Goal: Task Accomplishment & Management: Manage account settings

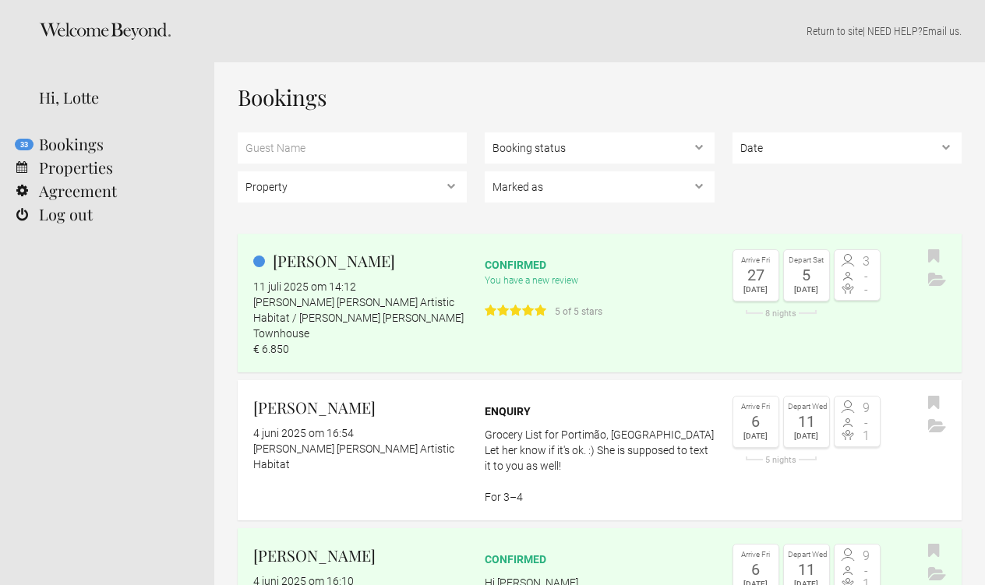
select select "EUR"
click at [626, 291] on div "You have a new review 5 of 5 stars" at bounding box center [599, 297] width 229 height 48
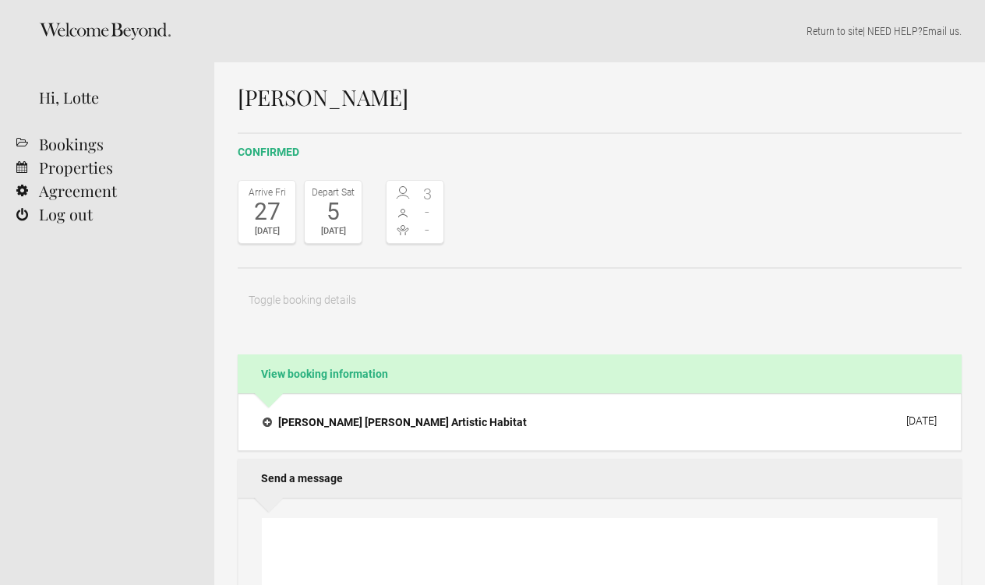
select select "EUR"
click at [61, 169] on link "Properties" at bounding box center [107, 167] width 214 height 23
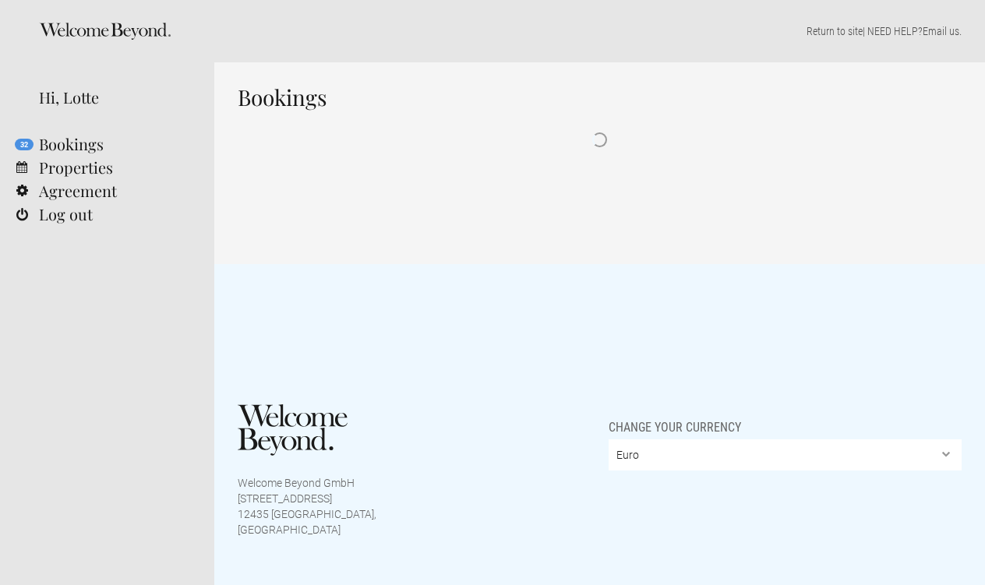
select select "EUR"
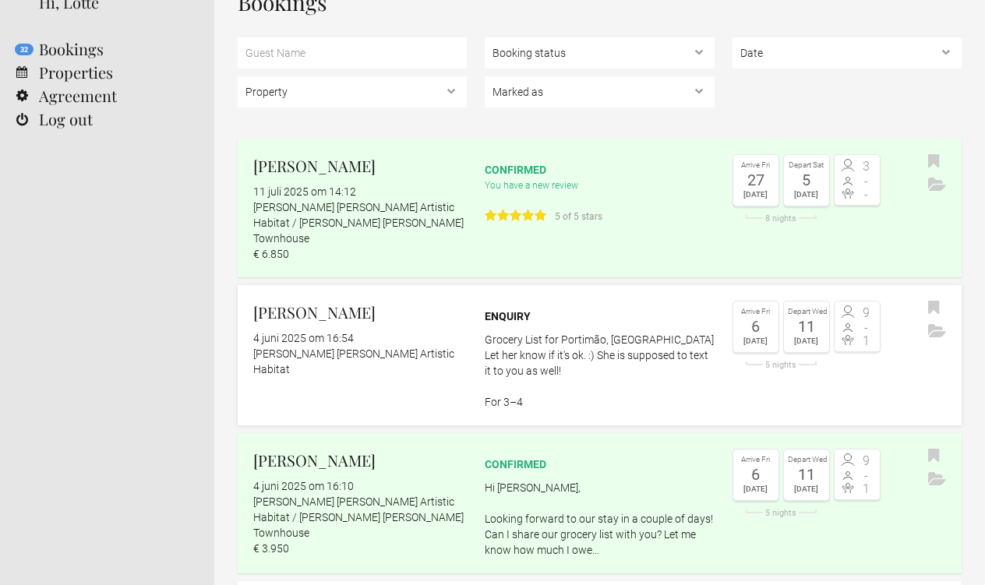
scroll to position [94, 0]
click at [940, 189] on icon "Archive" at bounding box center [937, 184] width 18 height 13
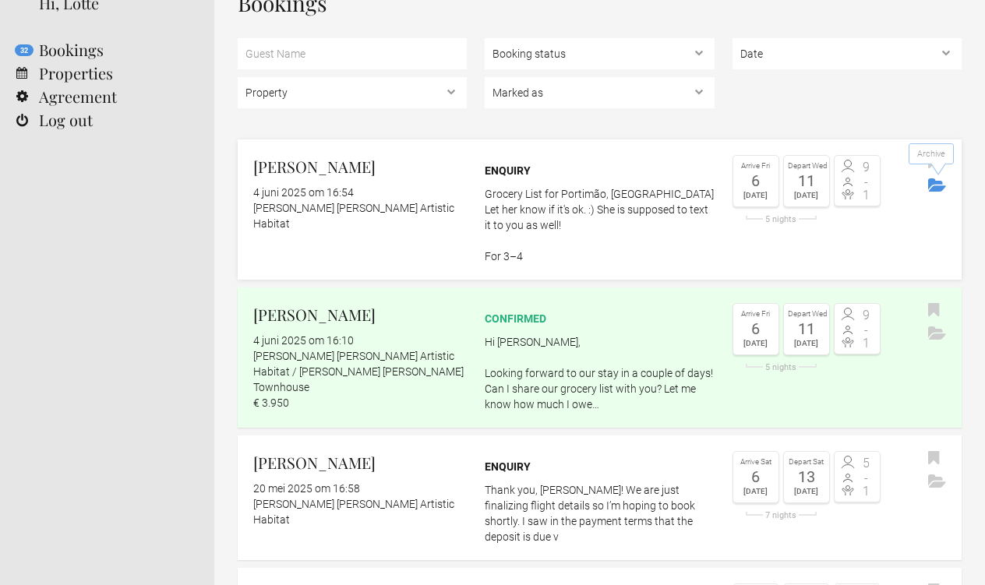
click at [939, 186] on icon "Archive" at bounding box center [937, 184] width 18 height 13
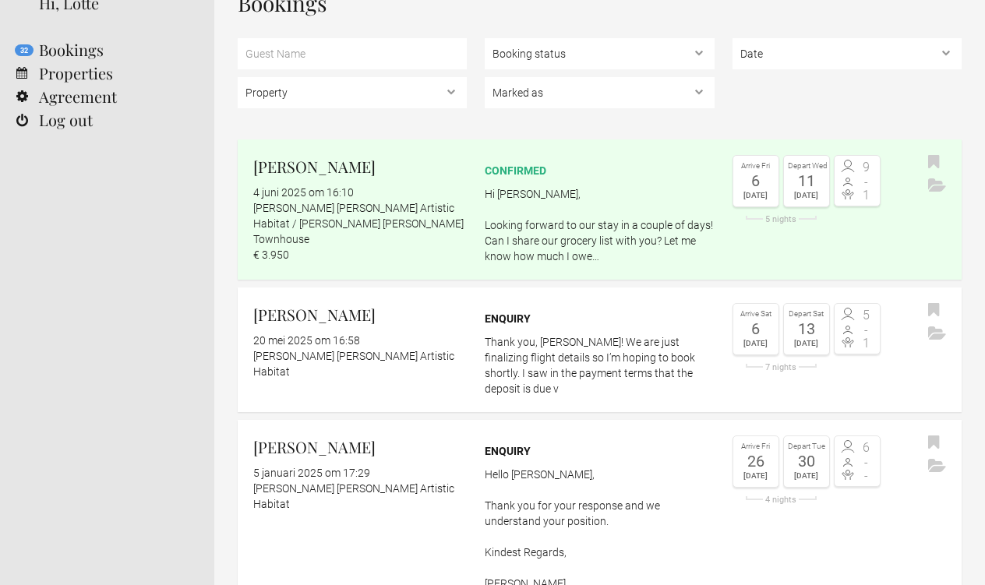
click at [939, 186] on icon "Archive" at bounding box center [937, 184] width 18 height 13
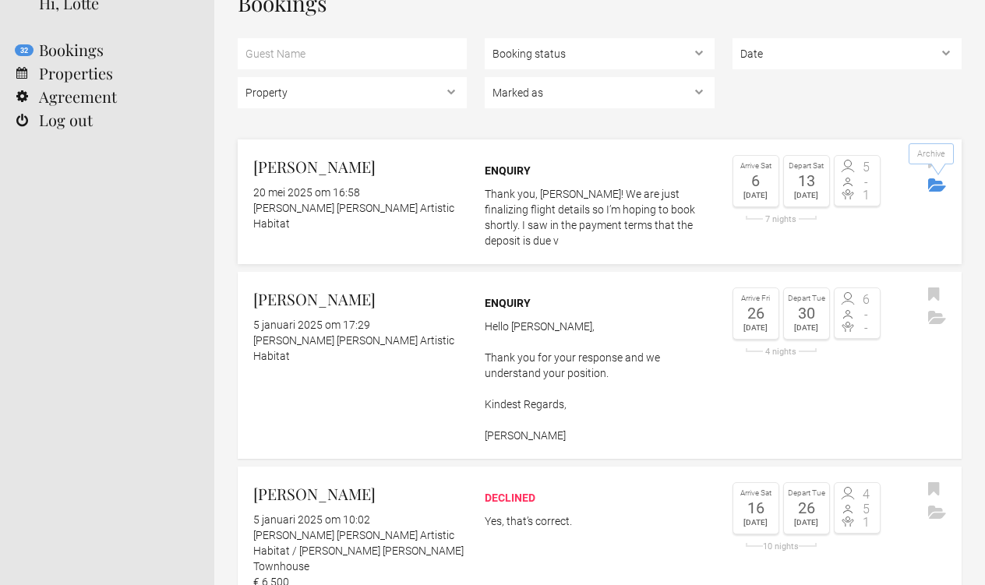
click at [938, 188] on icon "Archive" at bounding box center [937, 184] width 18 height 13
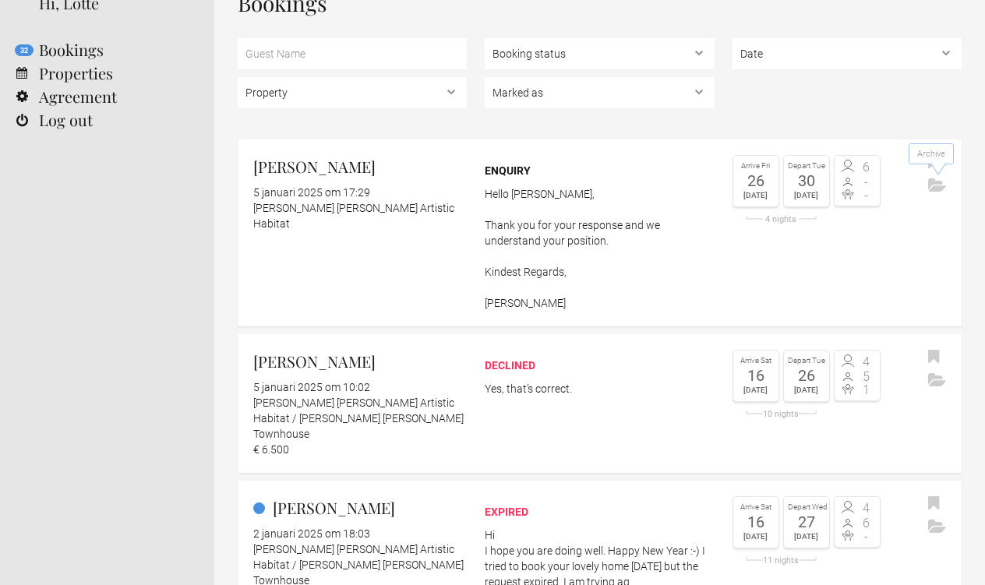
click at [938, 188] on icon "Archive" at bounding box center [937, 184] width 18 height 13
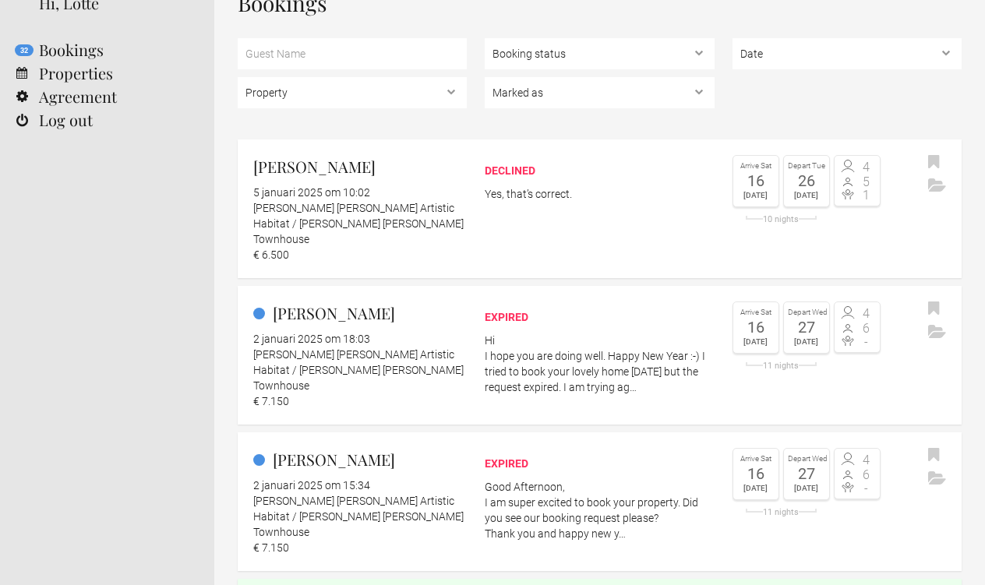
click at [938, 188] on icon "Archive" at bounding box center [937, 184] width 18 height 13
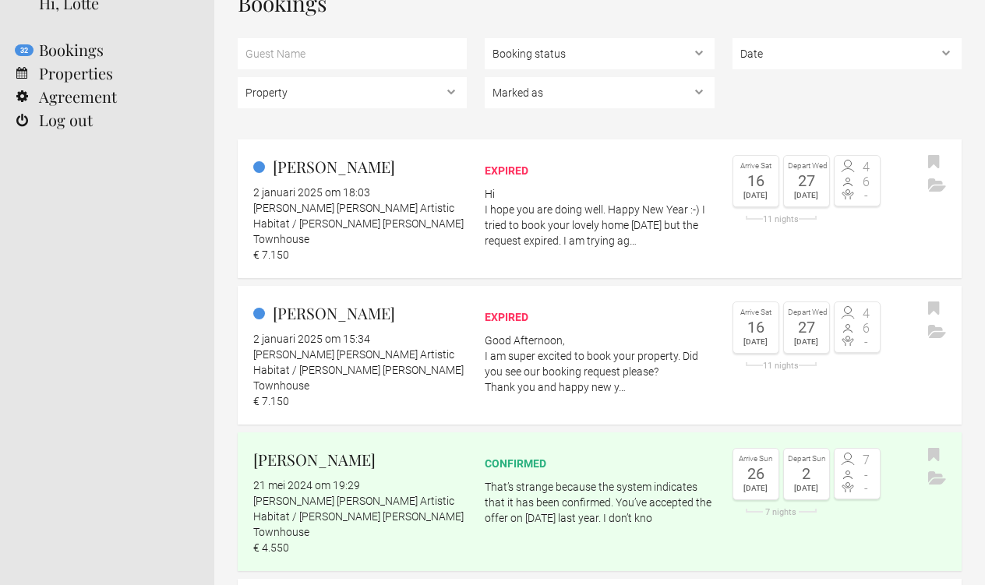
click at [938, 188] on icon "Archive" at bounding box center [937, 184] width 18 height 13
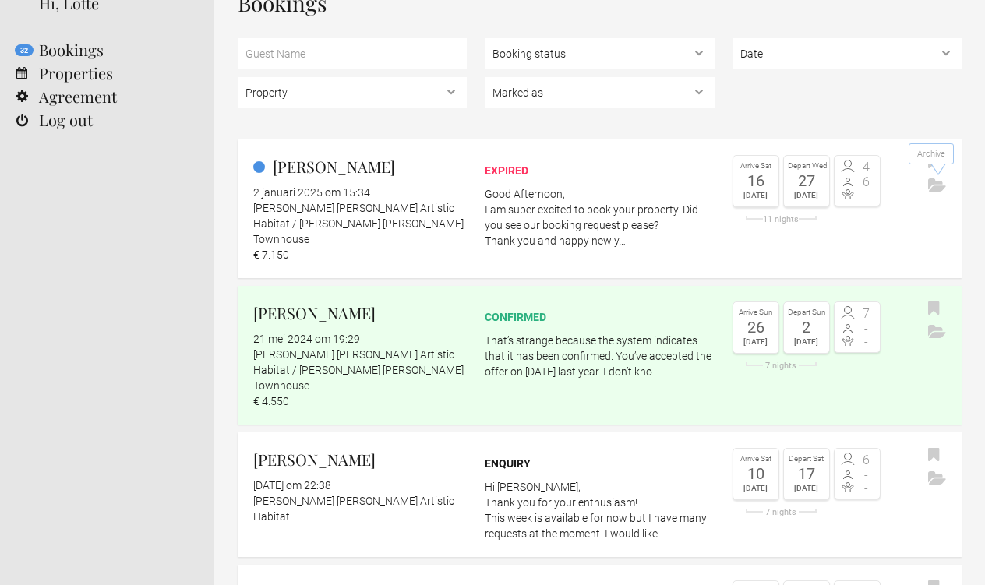
click at [938, 188] on icon "Archive" at bounding box center [937, 184] width 18 height 13
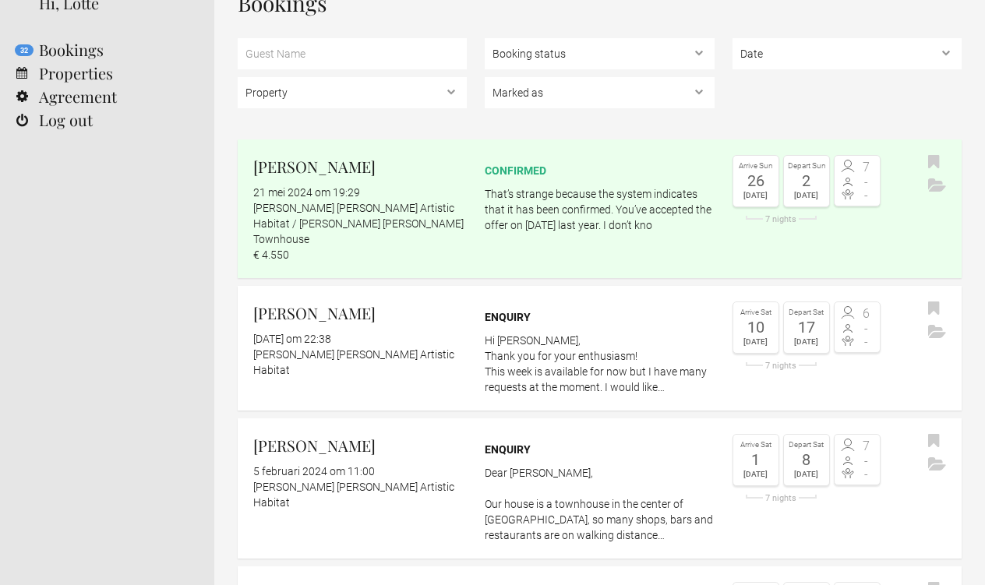
click at [938, 188] on icon "Archive" at bounding box center [937, 184] width 18 height 13
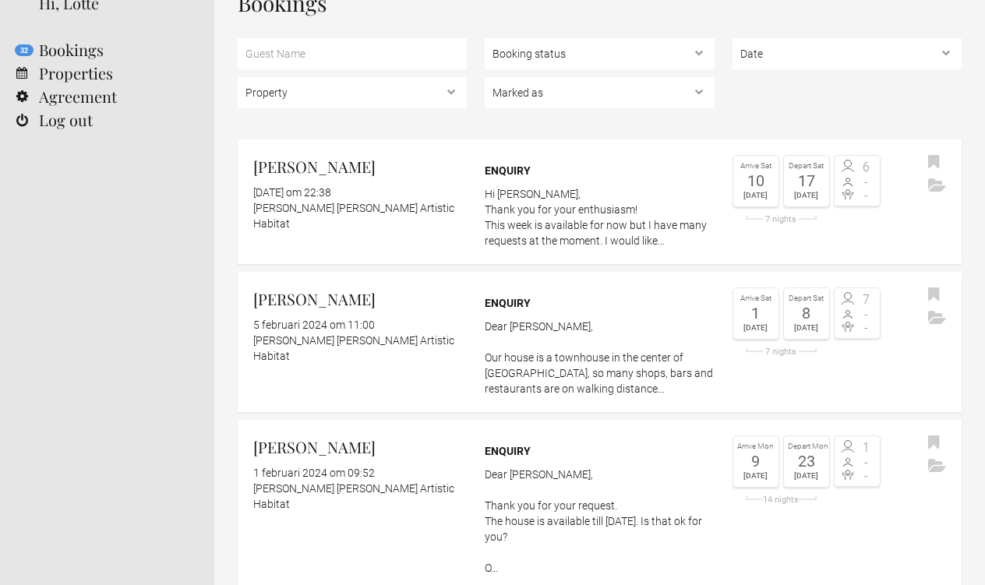
click at [938, 188] on icon "Archive" at bounding box center [937, 184] width 18 height 13
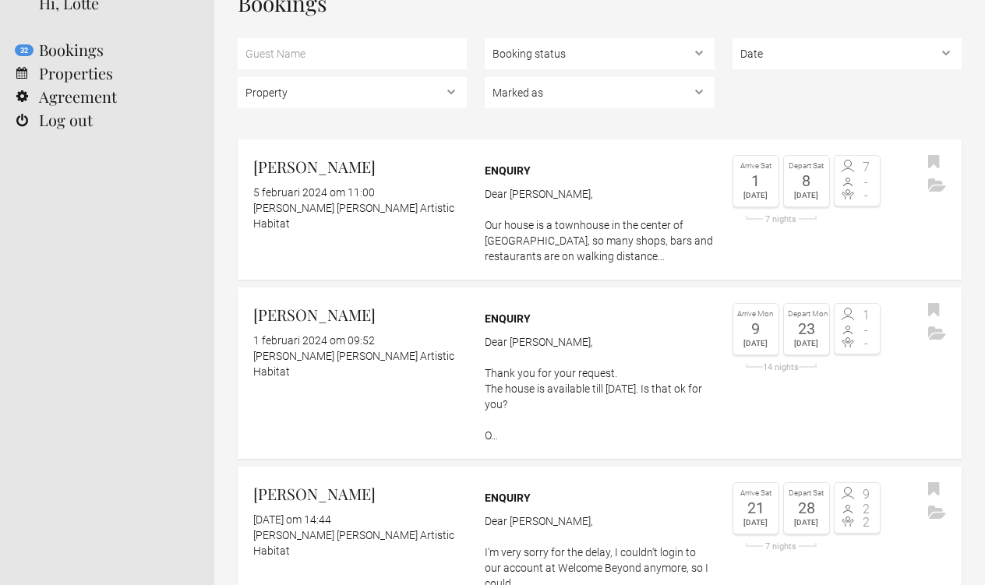
click at [938, 188] on icon "Archive" at bounding box center [937, 184] width 18 height 13
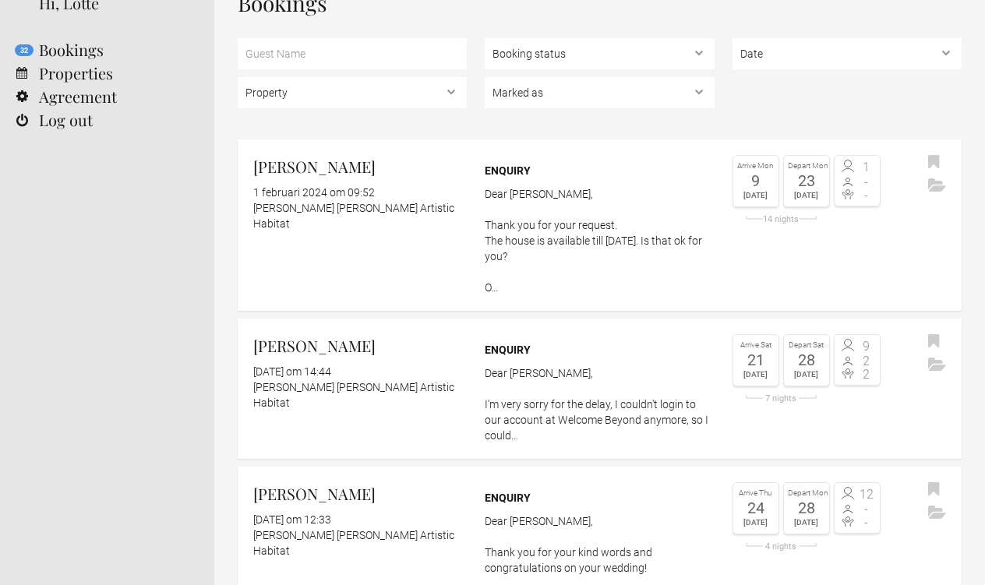
click at [938, 188] on icon "Archive" at bounding box center [937, 184] width 18 height 13
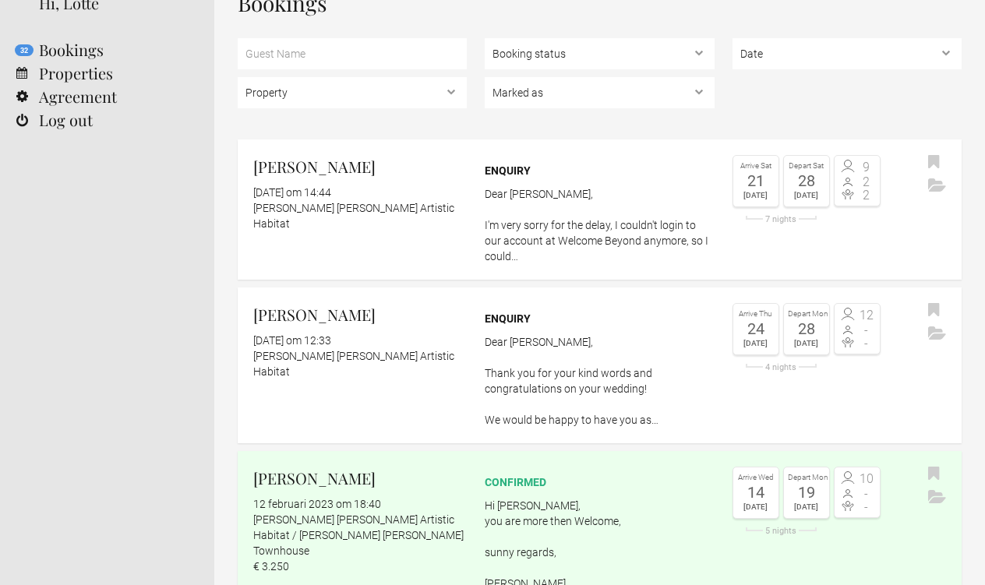
click at [938, 188] on icon "Archive" at bounding box center [937, 184] width 18 height 13
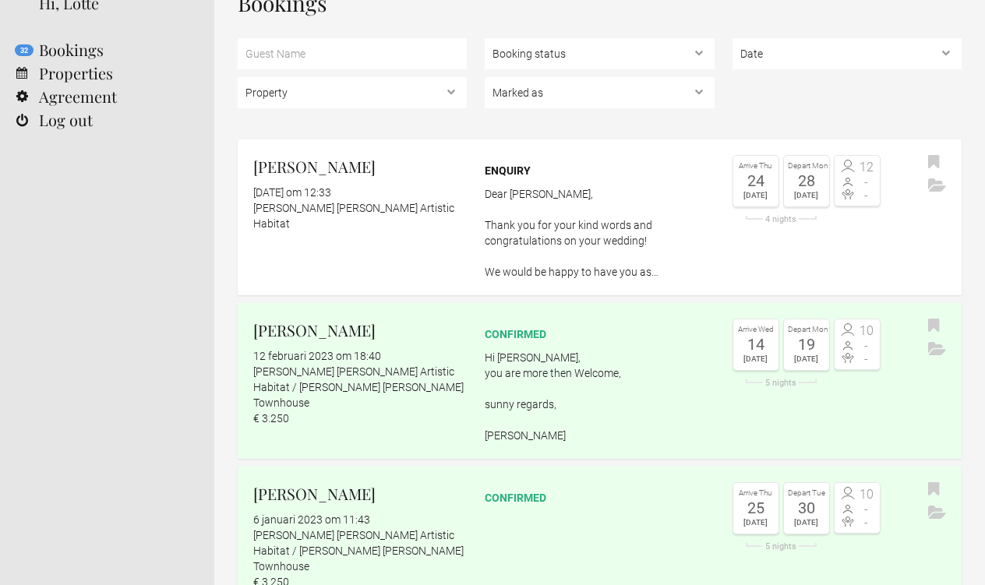
click at [938, 188] on icon "Archive" at bounding box center [937, 184] width 18 height 13
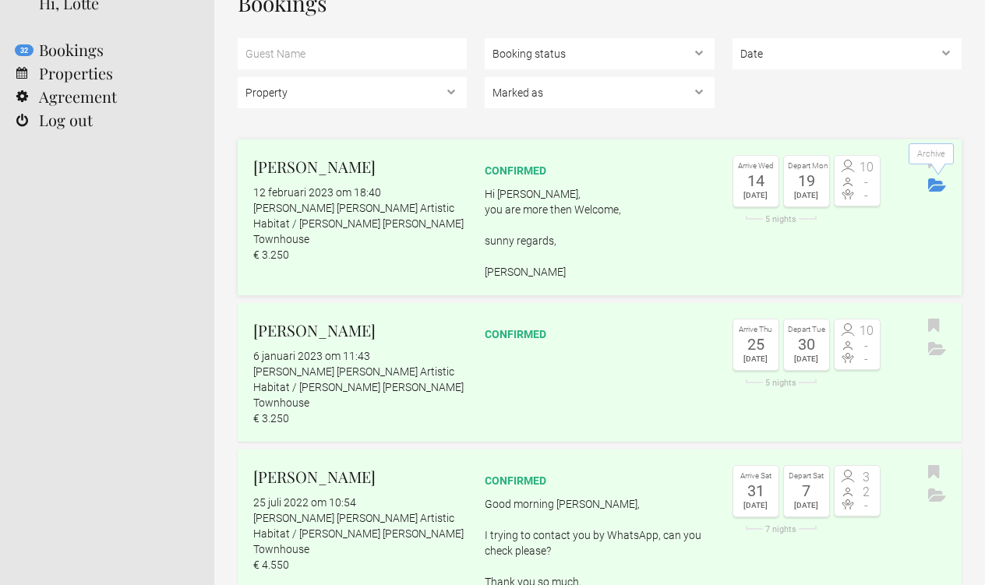
click at [934, 192] on button "Archive" at bounding box center [937, 186] width 26 height 23
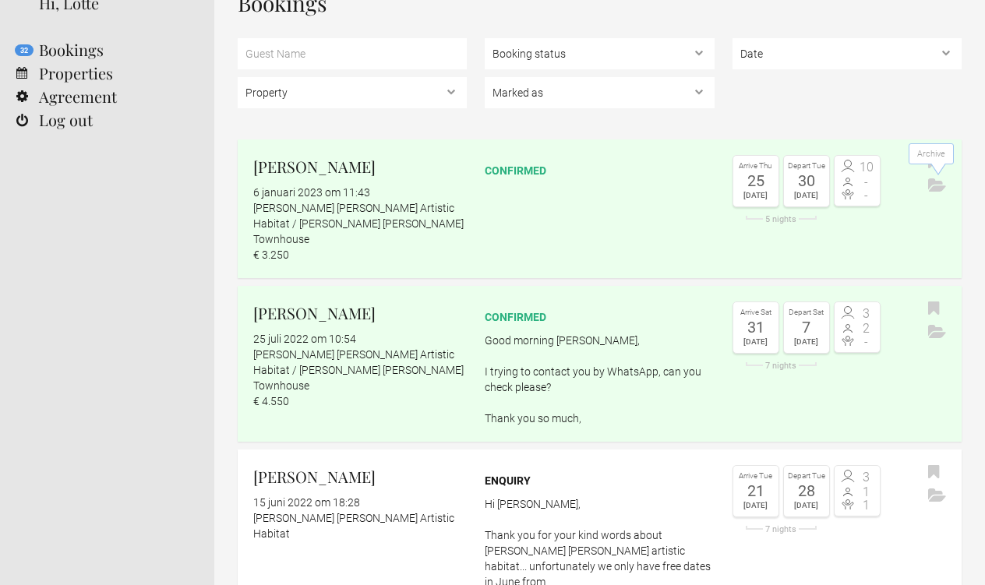
click at [934, 192] on button "Archive" at bounding box center [937, 186] width 26 height 23
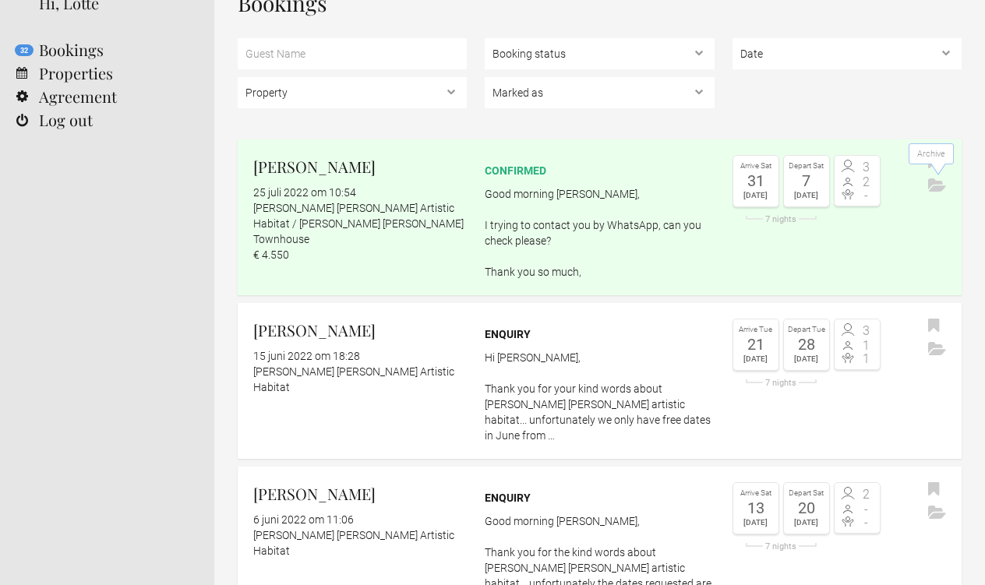
click at [934, 192] on button "Archive" at bounding box center [937, 186] width 26 height 23
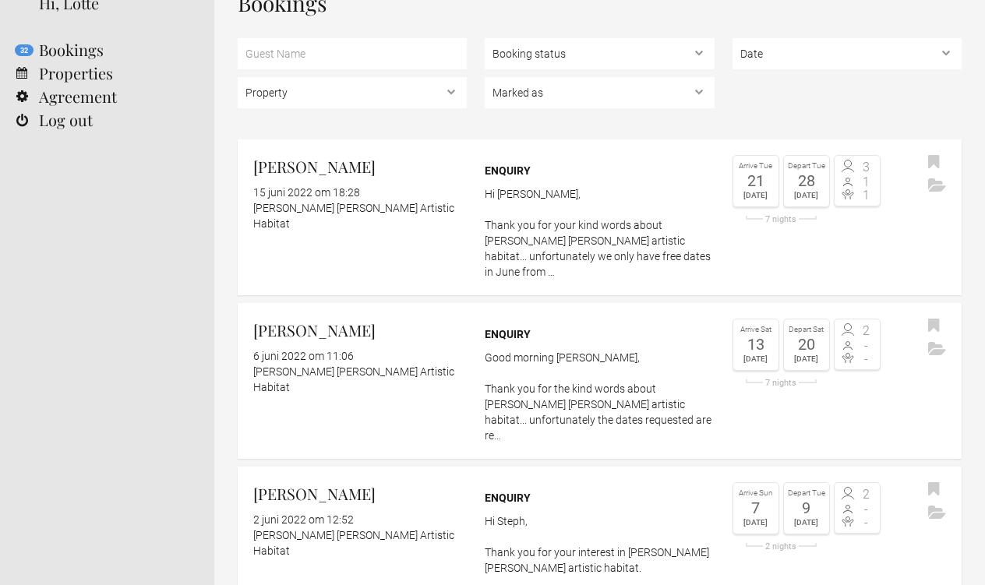
click at [934, 192] on button "Archive" at bounding box center [937, 186] width 26 height 23
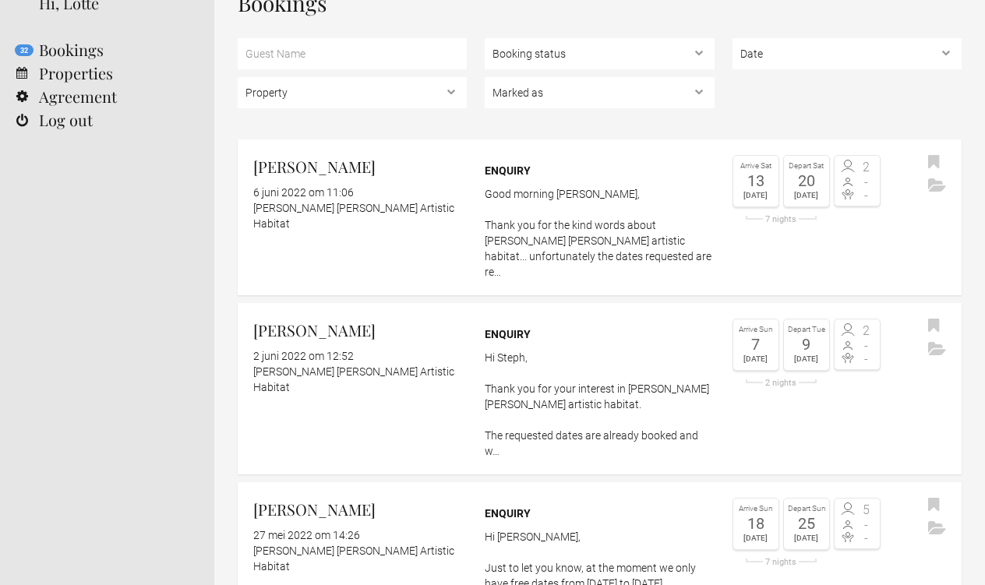
click at [934, 192] on button "Archive" at bounding box center [937, 186] width 26 height 23
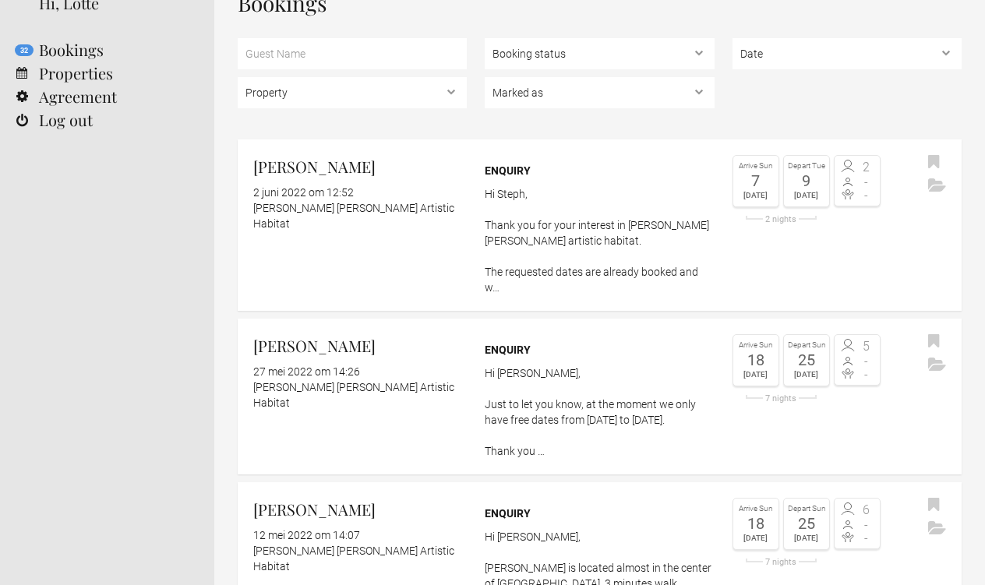
click at [934, 192] on button "Archive" at bounding box center [937, 186] width 26 height 23
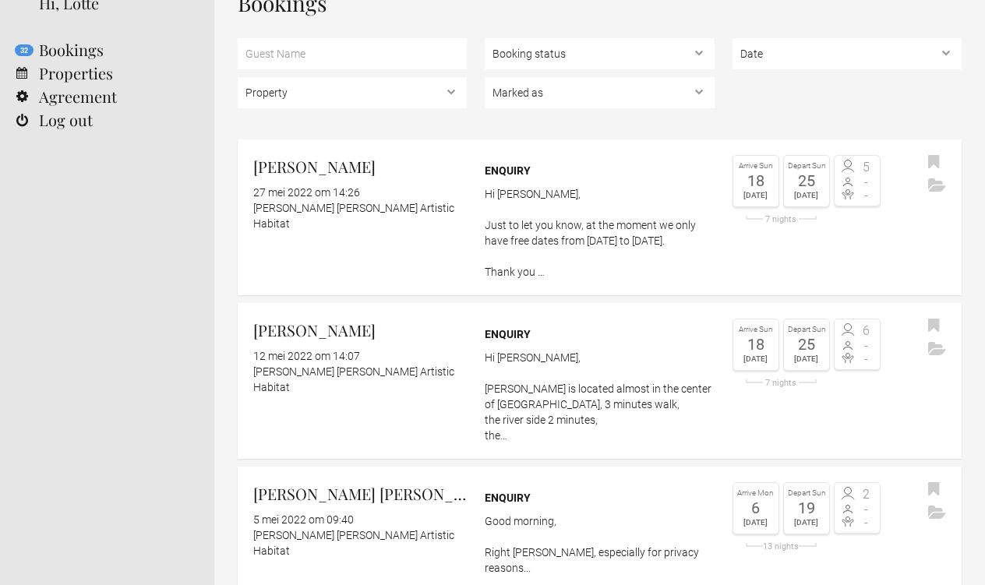
click at [934, 192] on button "Archive" at bounding box center [937, 186] width 26 height 23
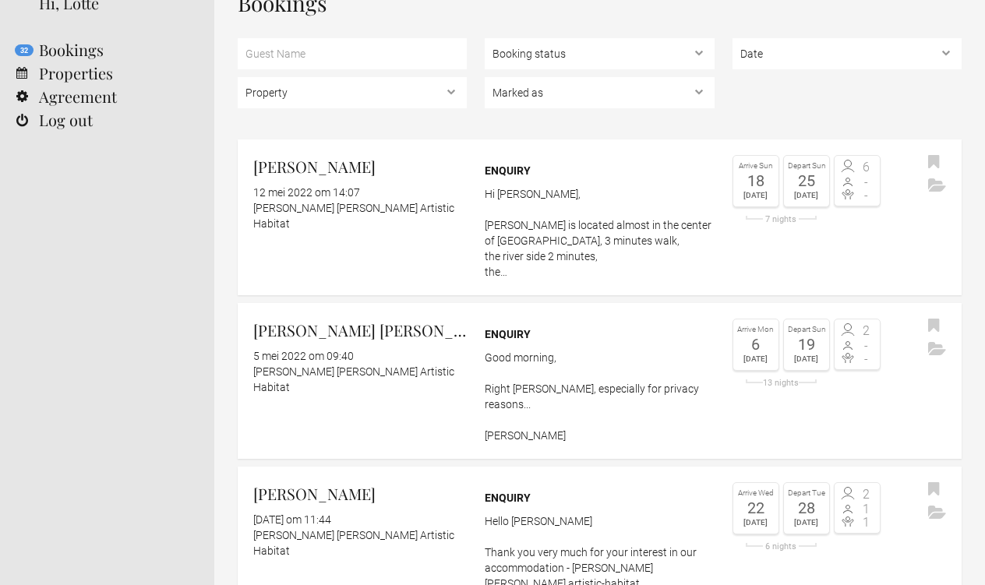
click at [934, 192] on button "Archive" at bounding box center [937, 186] width 26 height 23
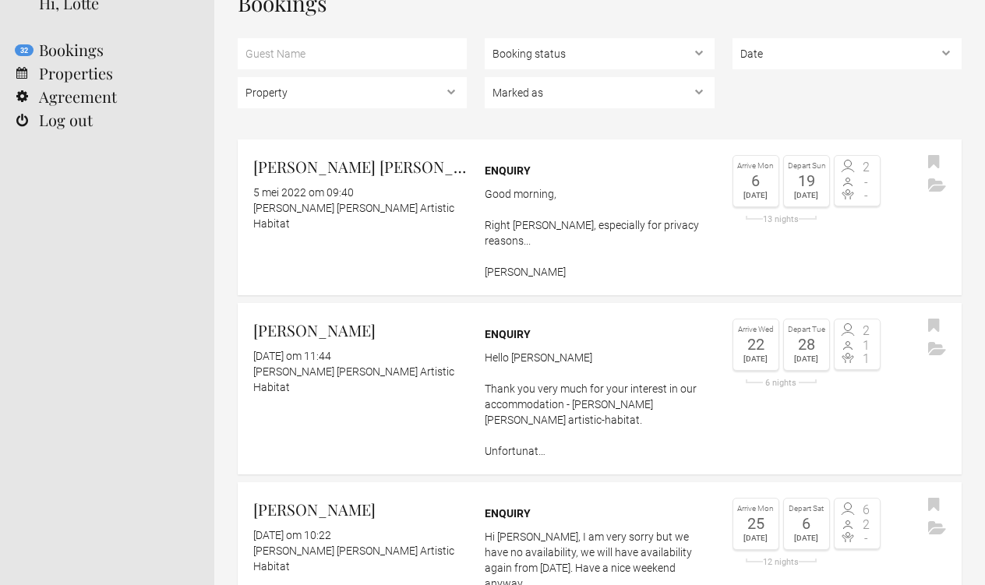
click at [934, 192] on button "Archive" at bounding box center [937, 186] width 26 height 23
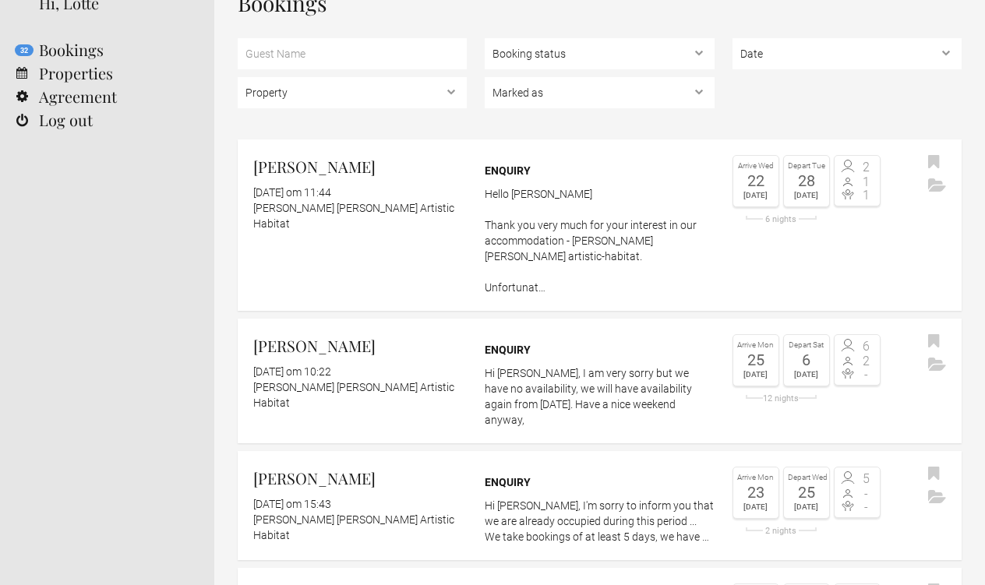
click at [934, 192] on button "Archive" at bounding box center [937, 186] width 26 height 23
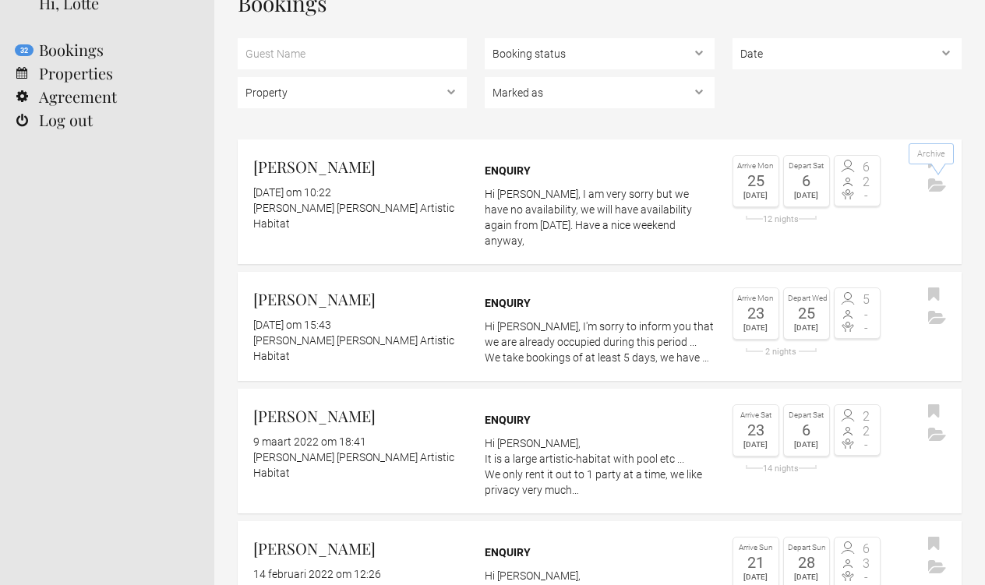
click at [934, 192] on button "Archive" at bounding box center [937, 186] width 26 height 23
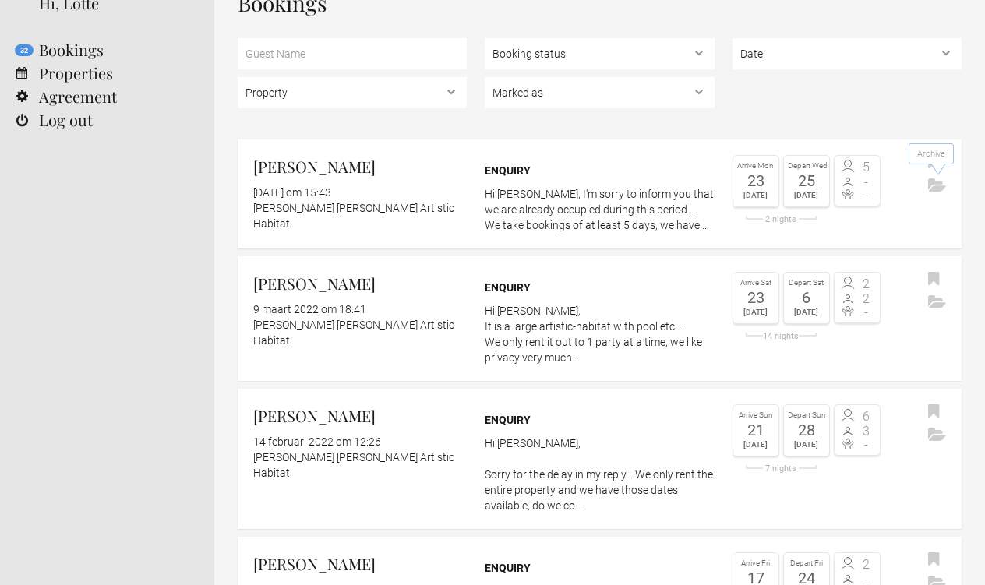
click at [934, 192] on button "Archive" at bounding box center [937, 186] width 26 height 23
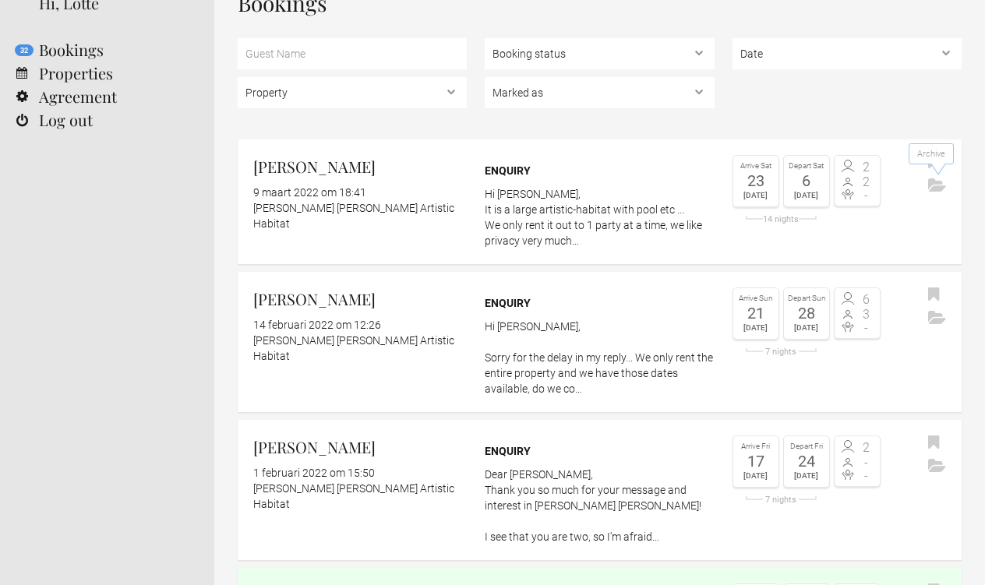
click at [934, 192] on button "Archive" at bounding box center [937, 186] width 26 height 23
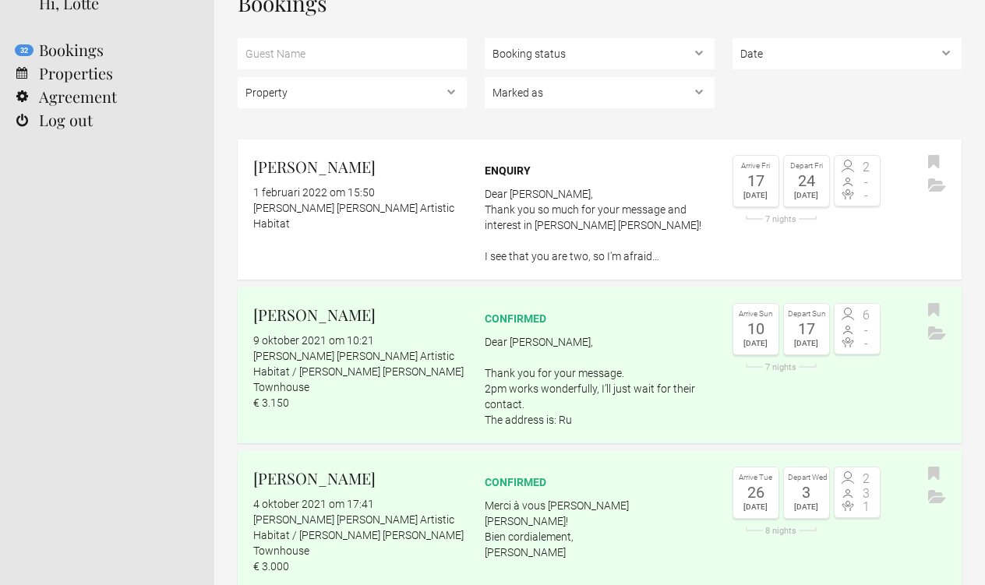
click at [934, 192] on button "Archive" at bounding box center [937, 186] width 26 height 23
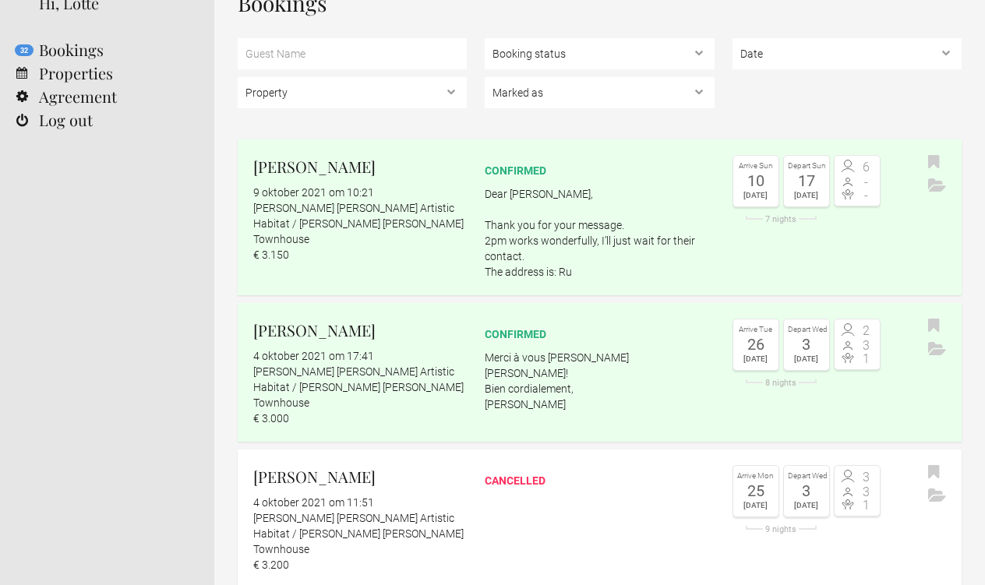
click at [934, 192] on button "Archive" at bounding box center [937, 186] width 26 height 23
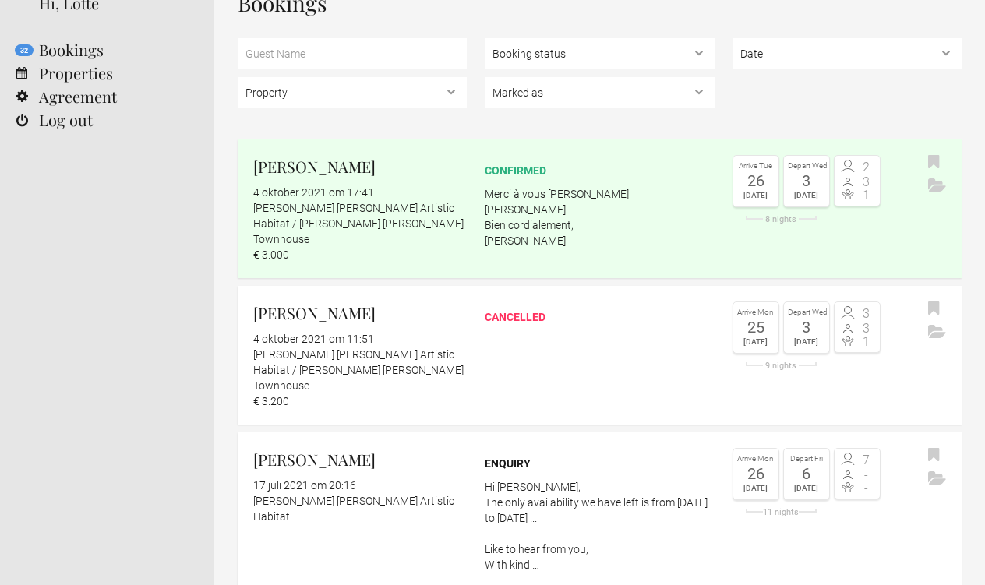
click at [934, 192] on button "Archive" at bounding box center [937, 186] width 26 height 23
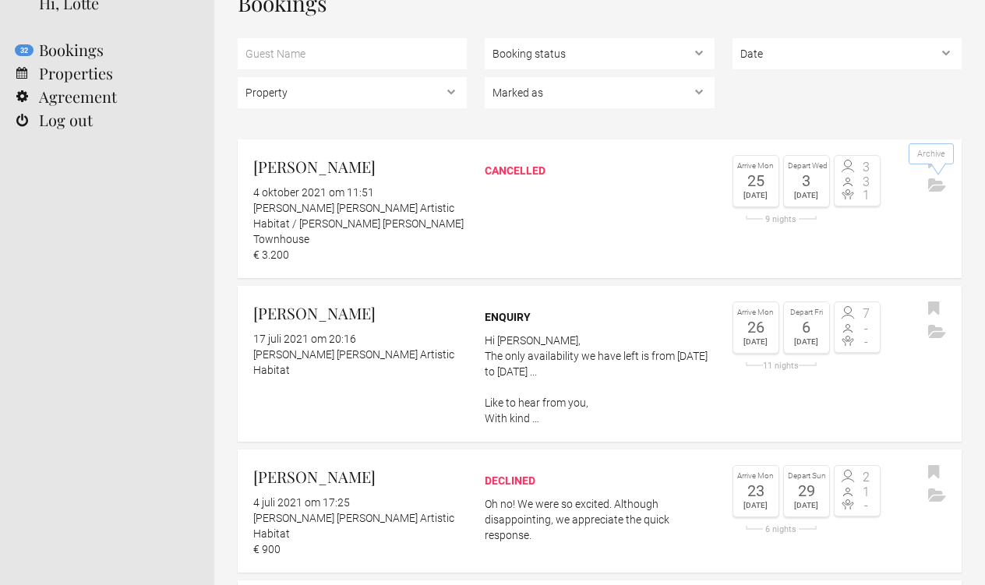
click at [934, 192] on button "Archive" at bounding box center [937, 186] width 26 height 23
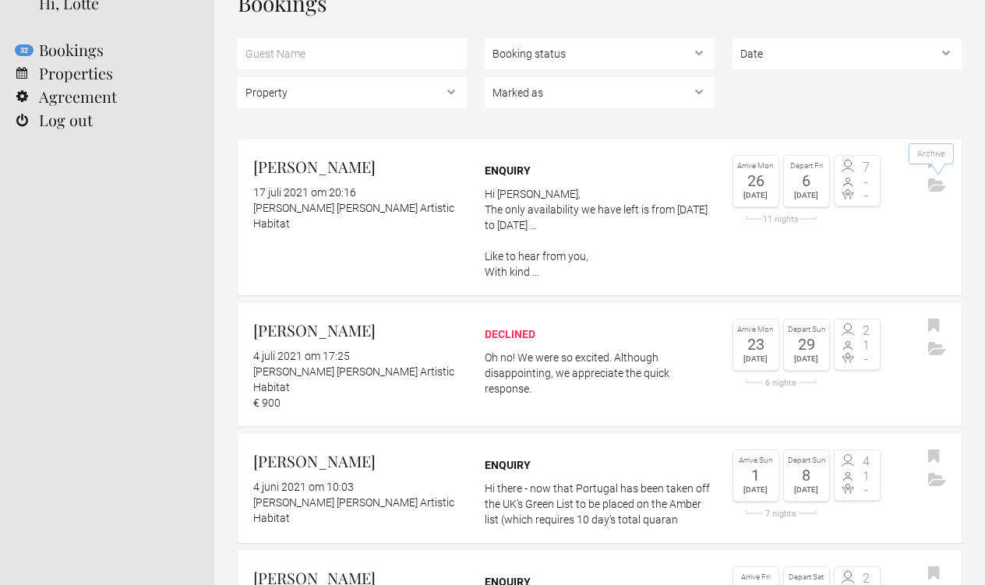
click at [934, 192] on button "Archive" at bounding box center [937, 186] width 26 height 23
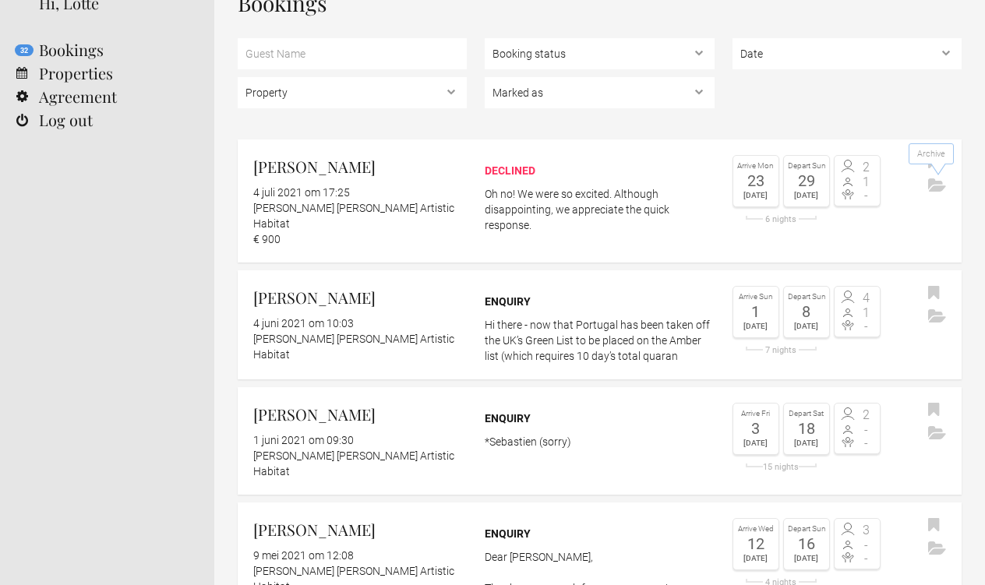
click at [934, 192] on button "Archive" at bounding box center [937, 186] width 26 height 23
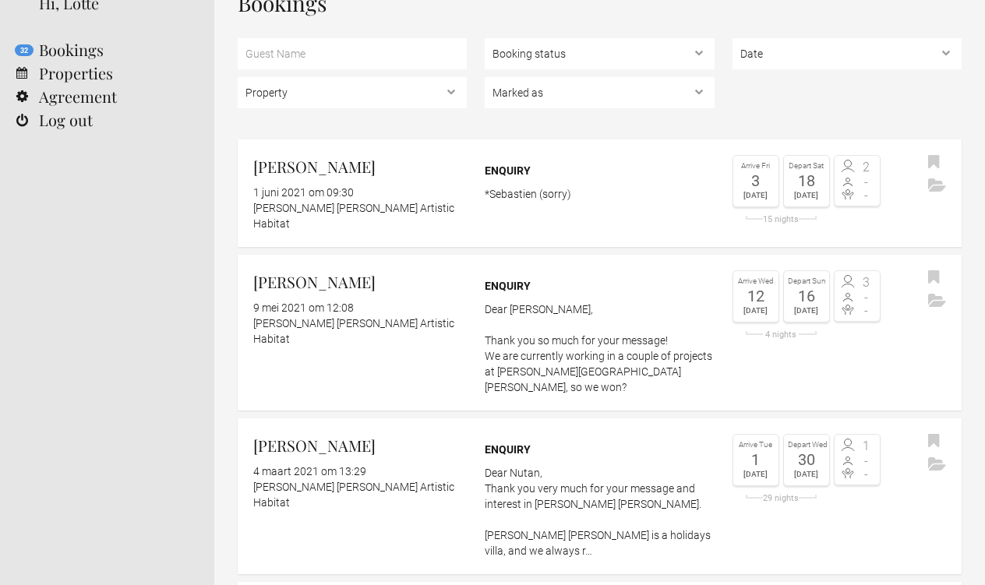
click at [934, 192] on button "Archive" at bounding box center [937, 186] width 26 height 23
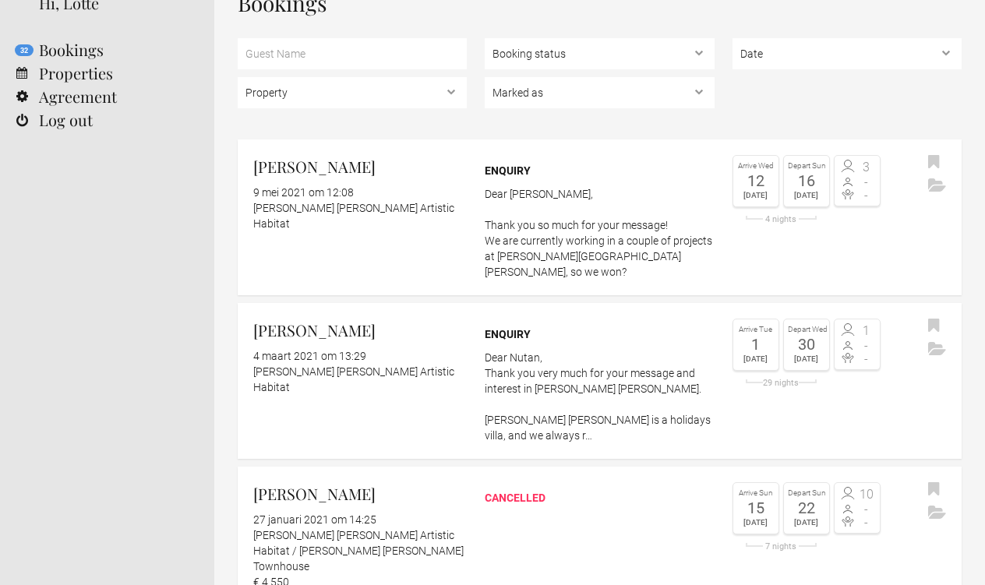
click at [934, 192] on button "Archive" at bounding box center [937, 186] width 26 height 23
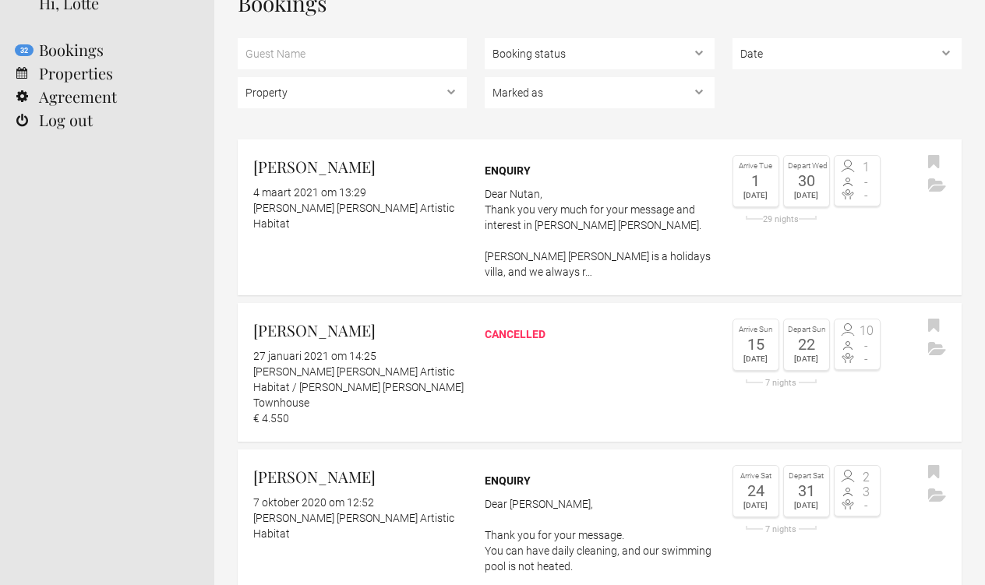
click at [934, 192] on button "Archive" at bounding box center [937, 186] width 26 height 23
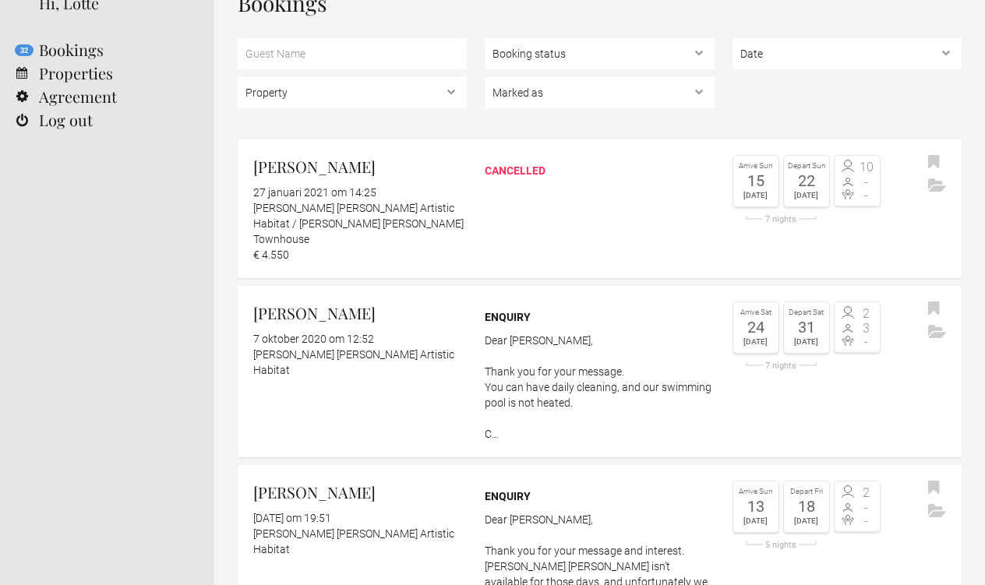
click at [934, 192] on button "Archive" at bounding box center [937, 186] width 26 height 23
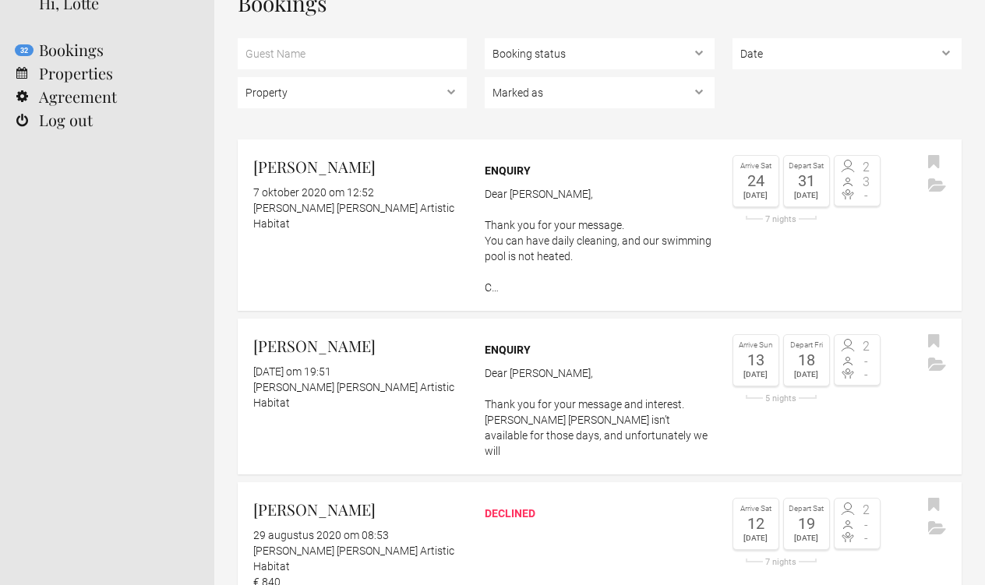
click at [934, 192] on button "Archive" at bounding box center [937, 186] width 26 height 23
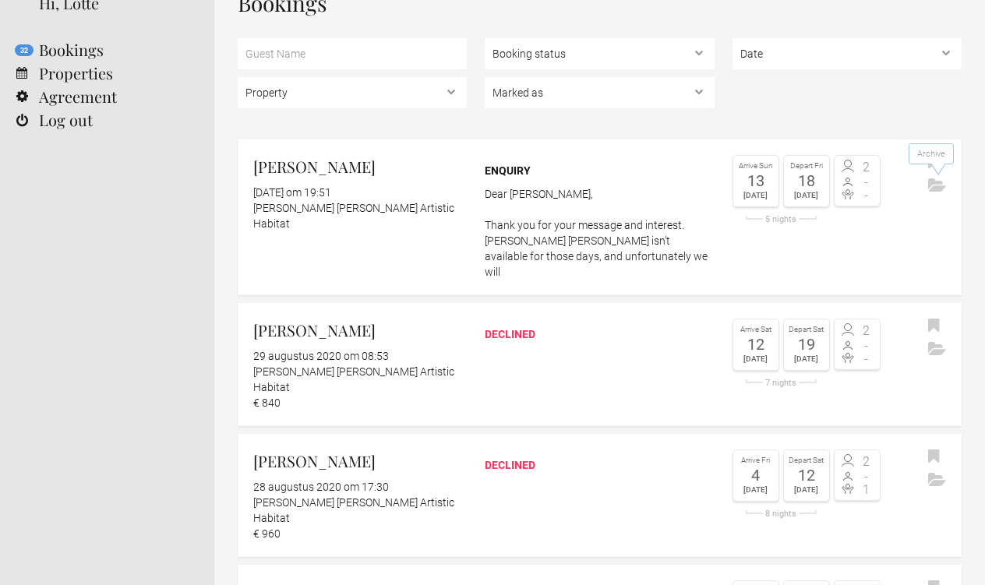
click at [934, 192] on button "Archive" at bounding box center [937, 186] width 26 height 23
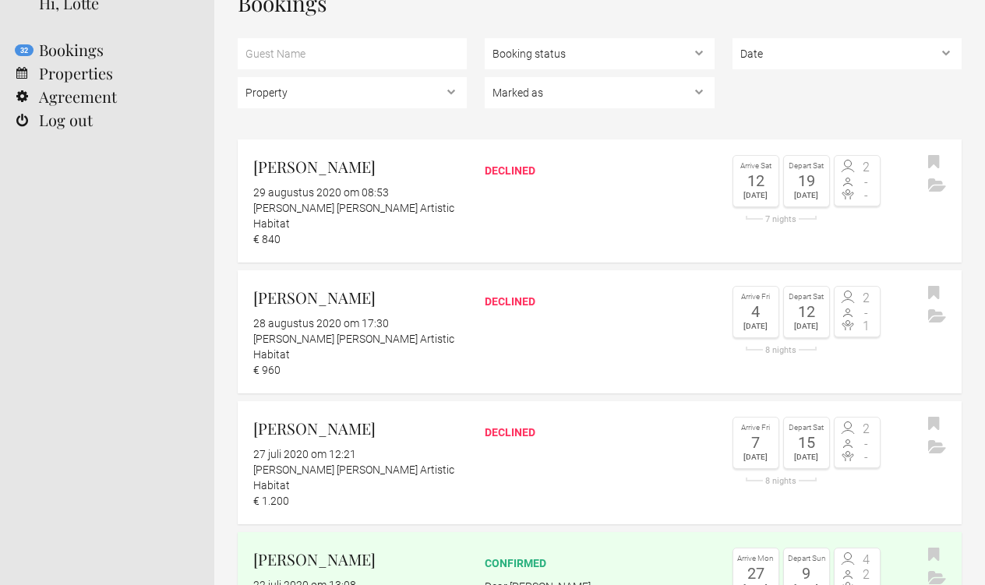
click at [934, 192] on button "Archive" at bounding box center [937, 186] width 26 height 23
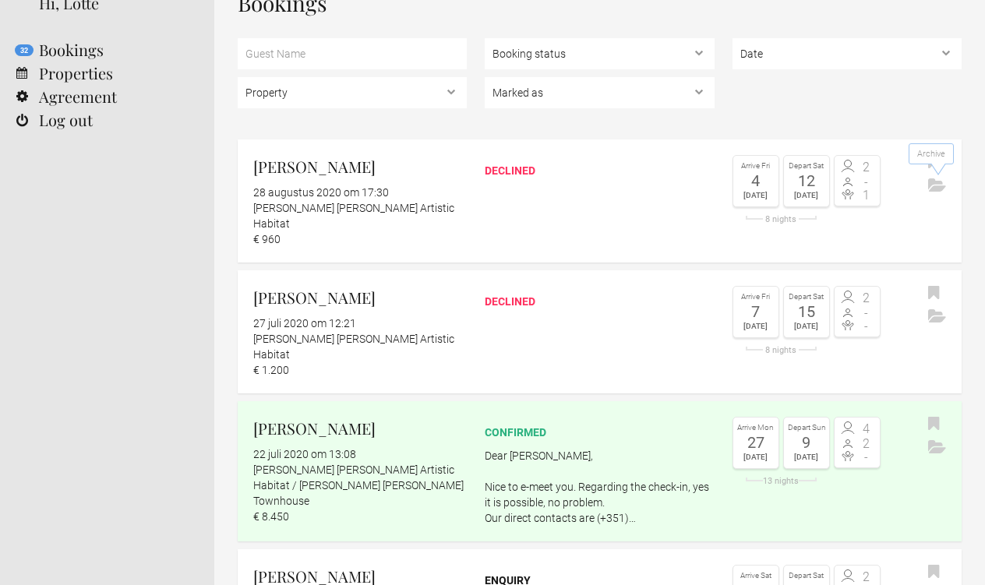
click at [934, 192] on button "Archive" at bounding box center [937, 186] width 26 height 23
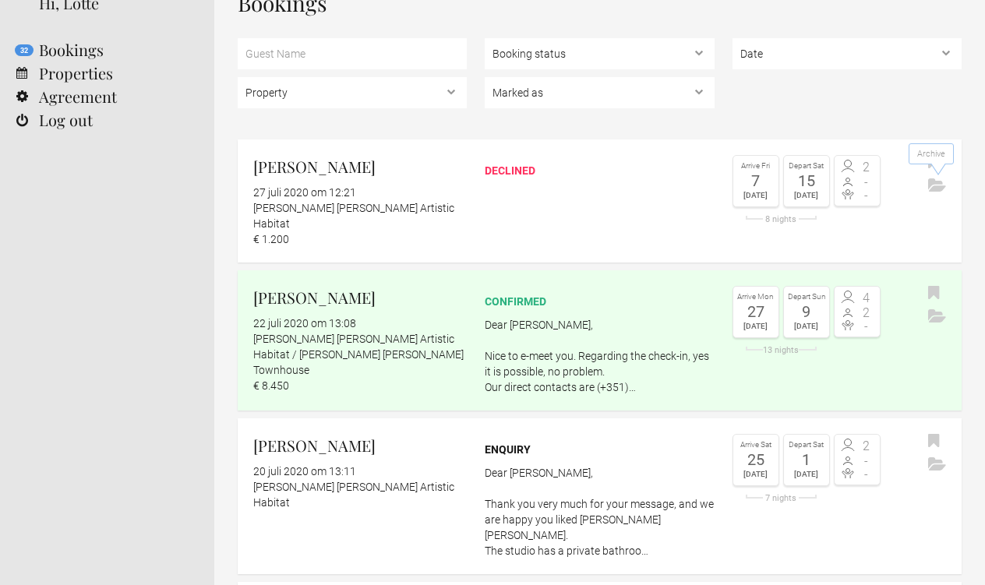
click at [934, 192] on button "Archive" at bounding box center [937, 186] width 26 height 23
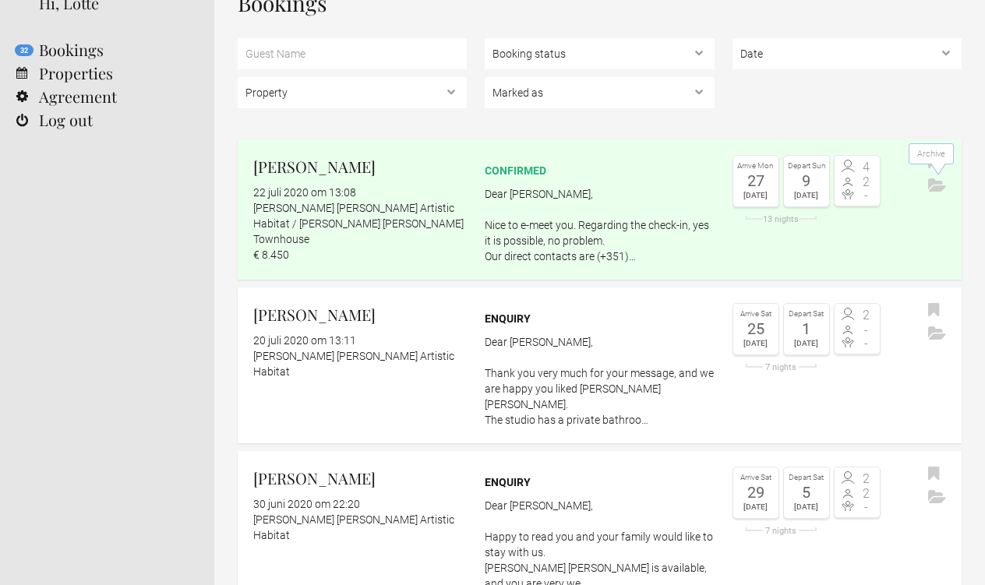
click at [934, 192] on button "Archive" at bounding box center [937, 186] width 26 height 23
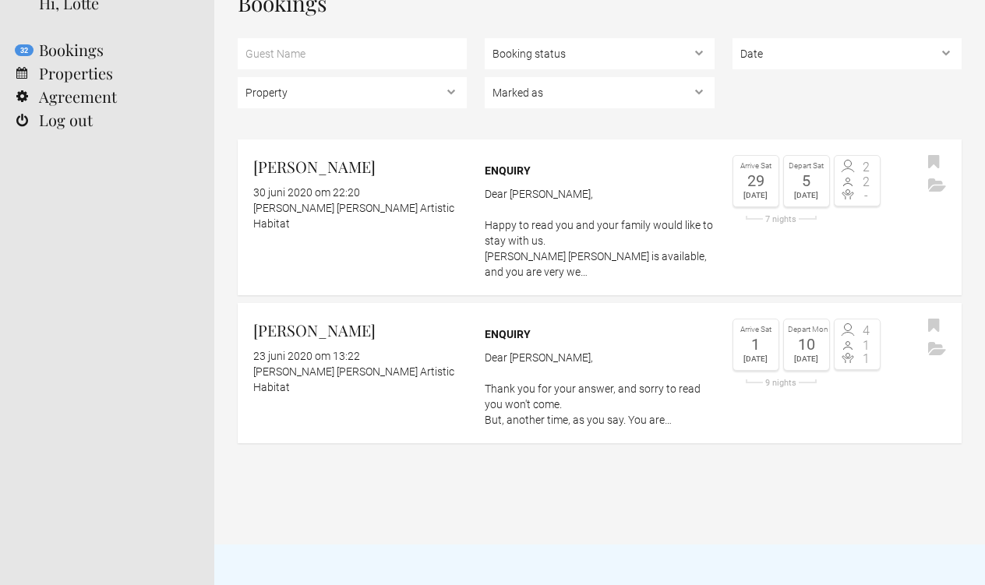
click at [934, 192] on button "Archive" at bounding box center [937, 186] width 26 height 23
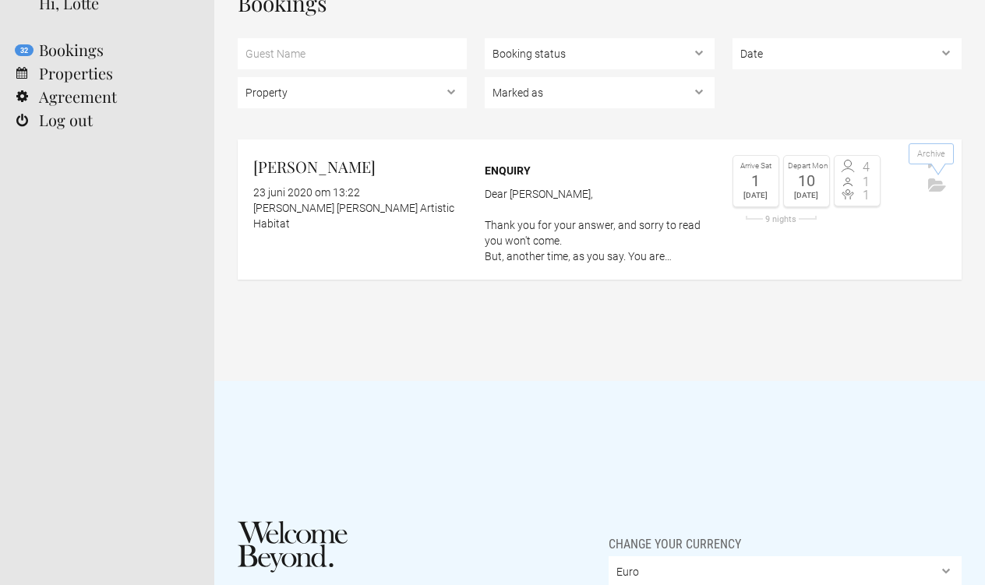
click at [934, 192] on button "Archive" at bounding box center [937, 186] width 26 height 23
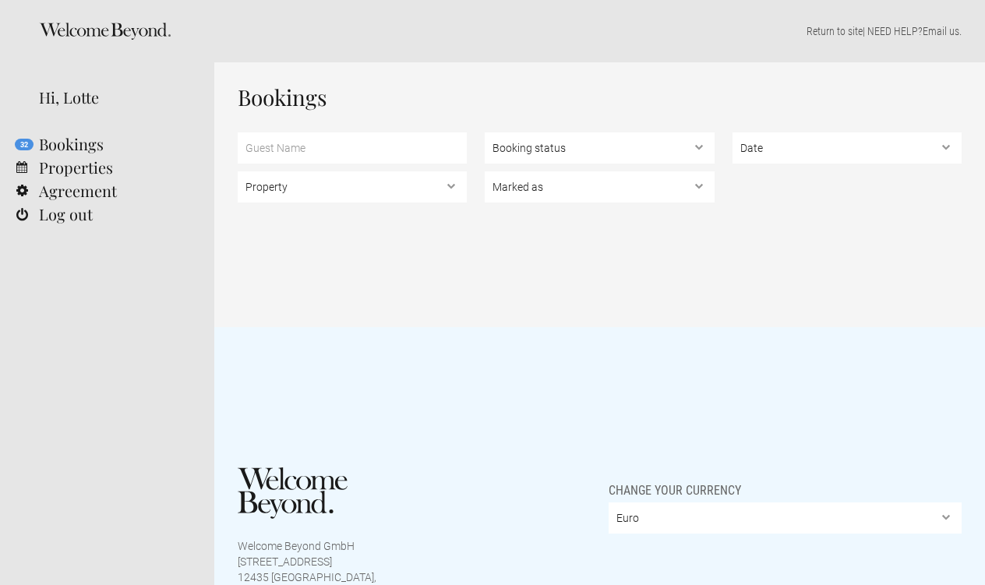
scroll to position [0, 0]
select select "9456"
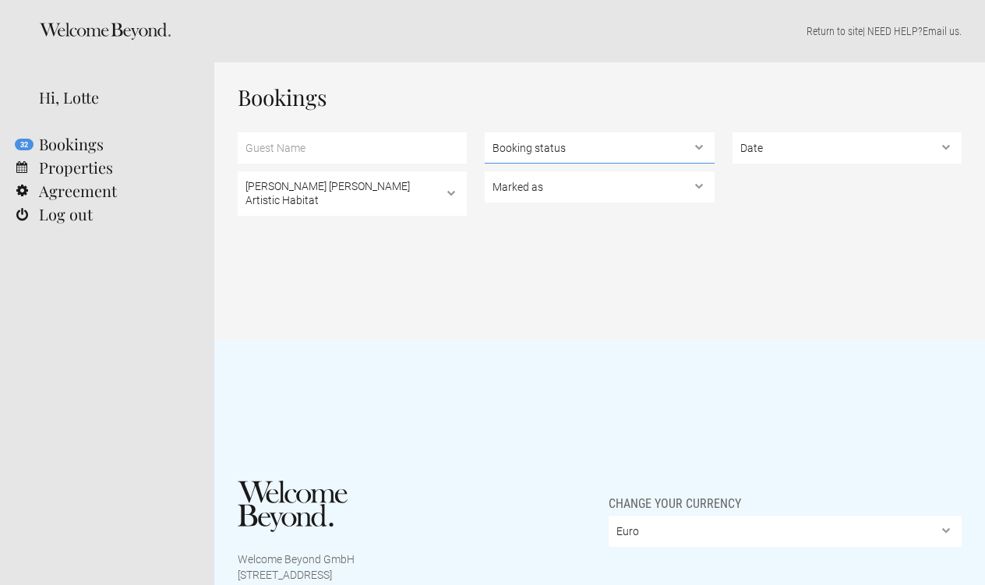
select select "confirmed"
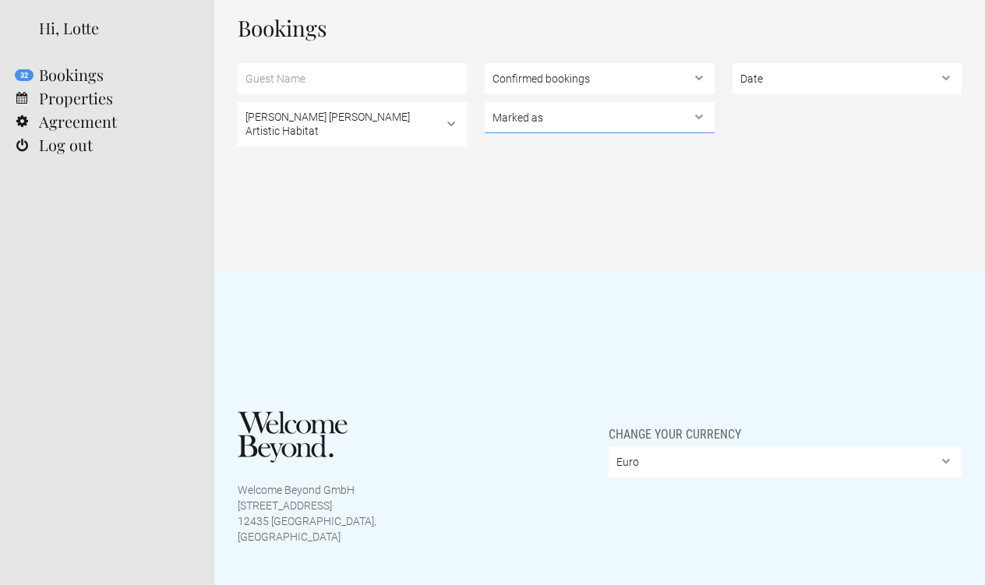
scroll to position [48, 0]
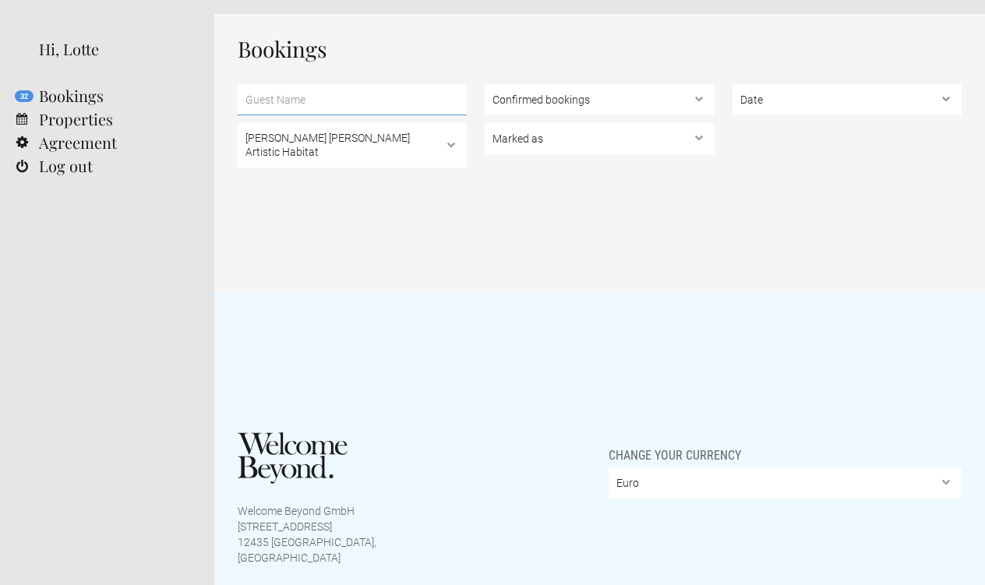
click at [256, 101] on input "text" at bounding box center [352, 99] width 229 height 31
type input "l"
type input "A"
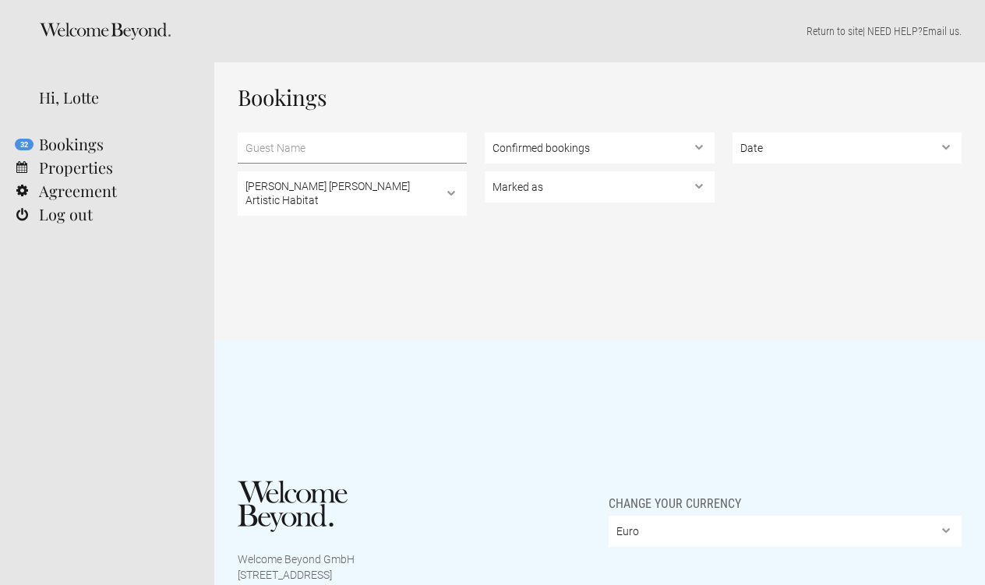
scroll to position [0, 0]
click at [65, 164] on link "Properties" at bounding box center [107, 167] width 214 height 23
